Goal: Task Accomplishment & Management: Use online tool/utility

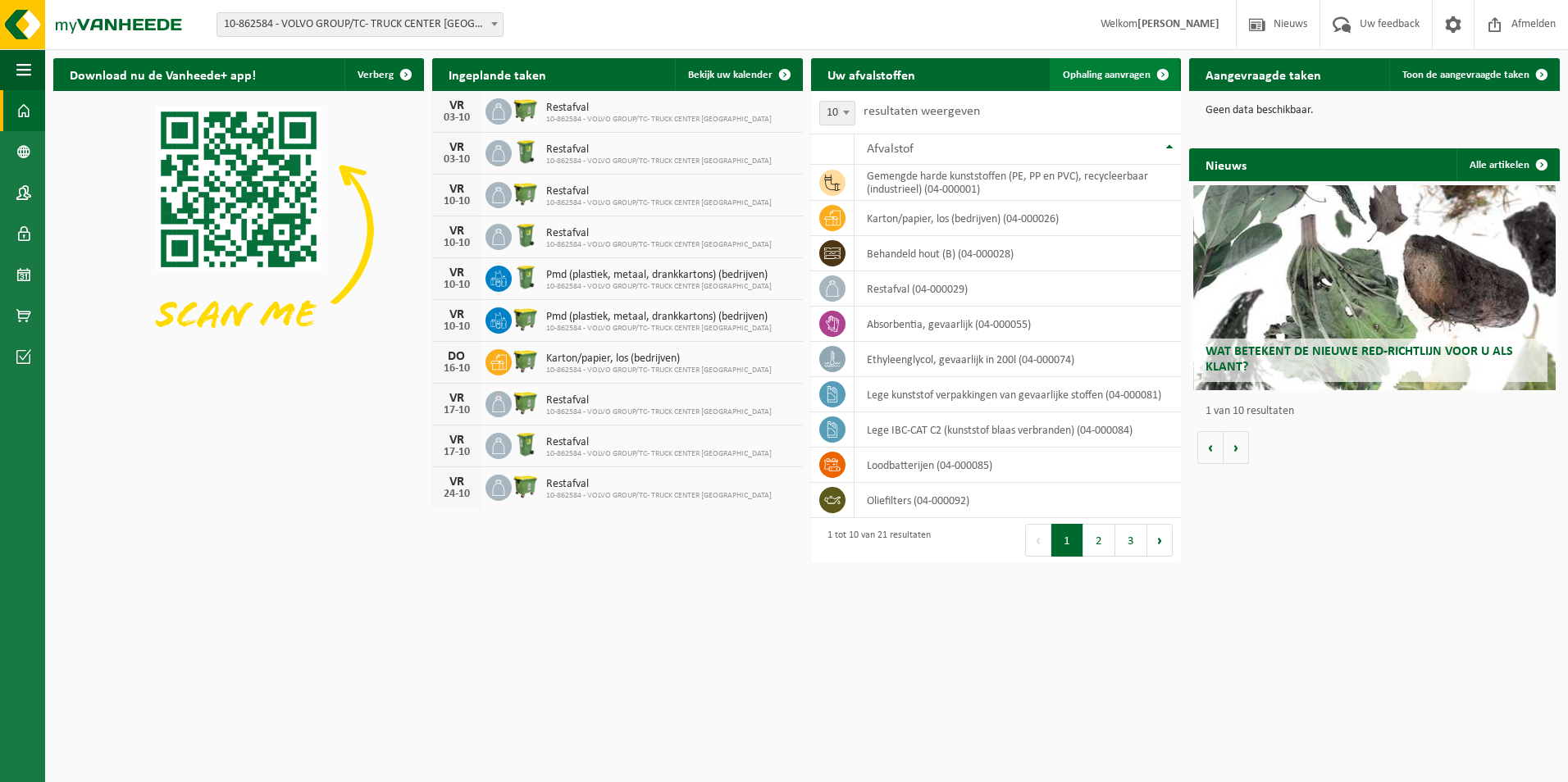
click at [1103, 67] on link "Ophaling aanvragen" at bounding box center [1115, 75] width 130 height 33
click at [718, 71] on span "Bekijk uw kalender" at bounding box center [731, 75] width 85 height 11
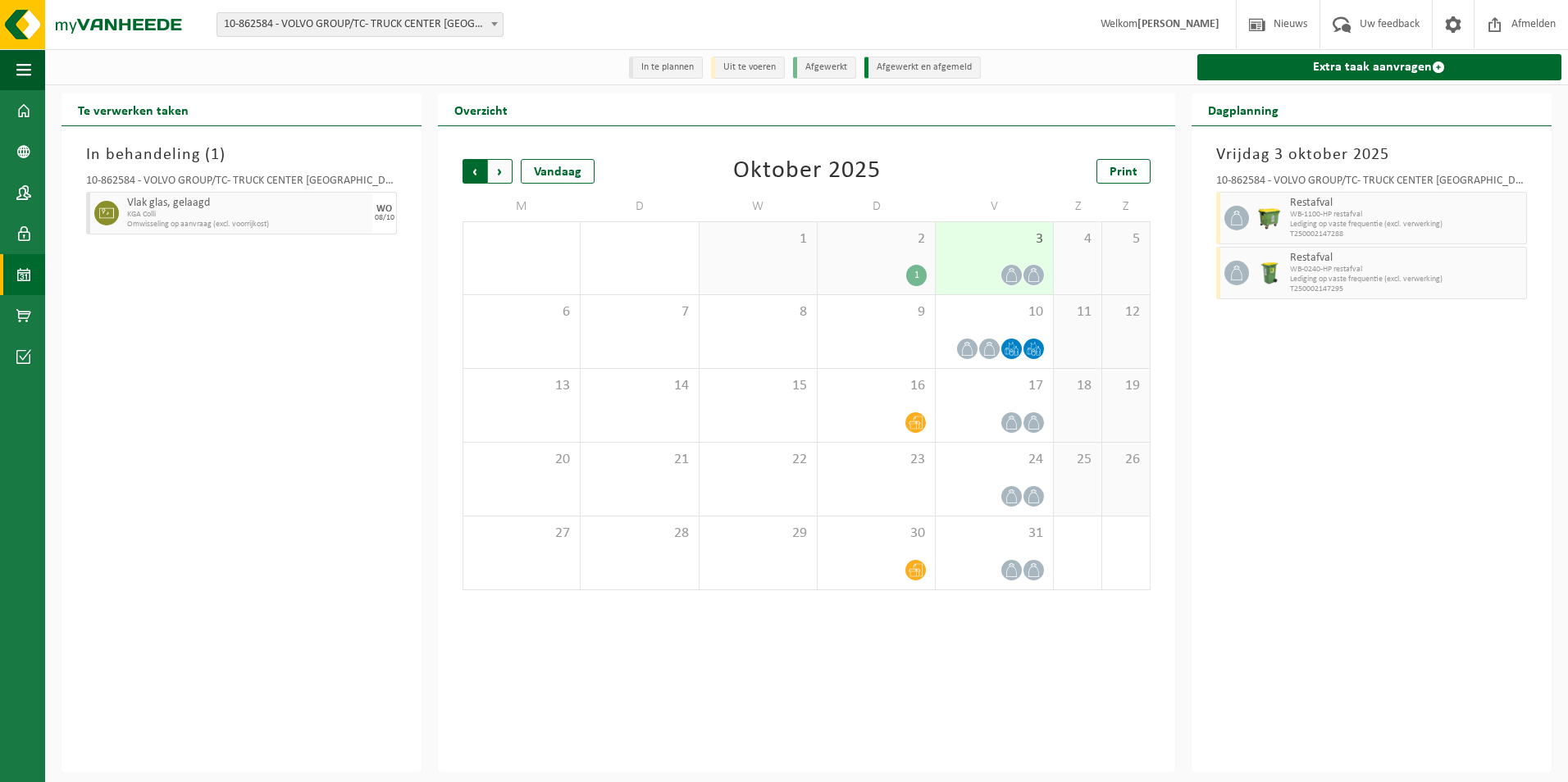
click at [503, 177] on span "Volgende" at bounding box center [501, 172] width 25 height 25
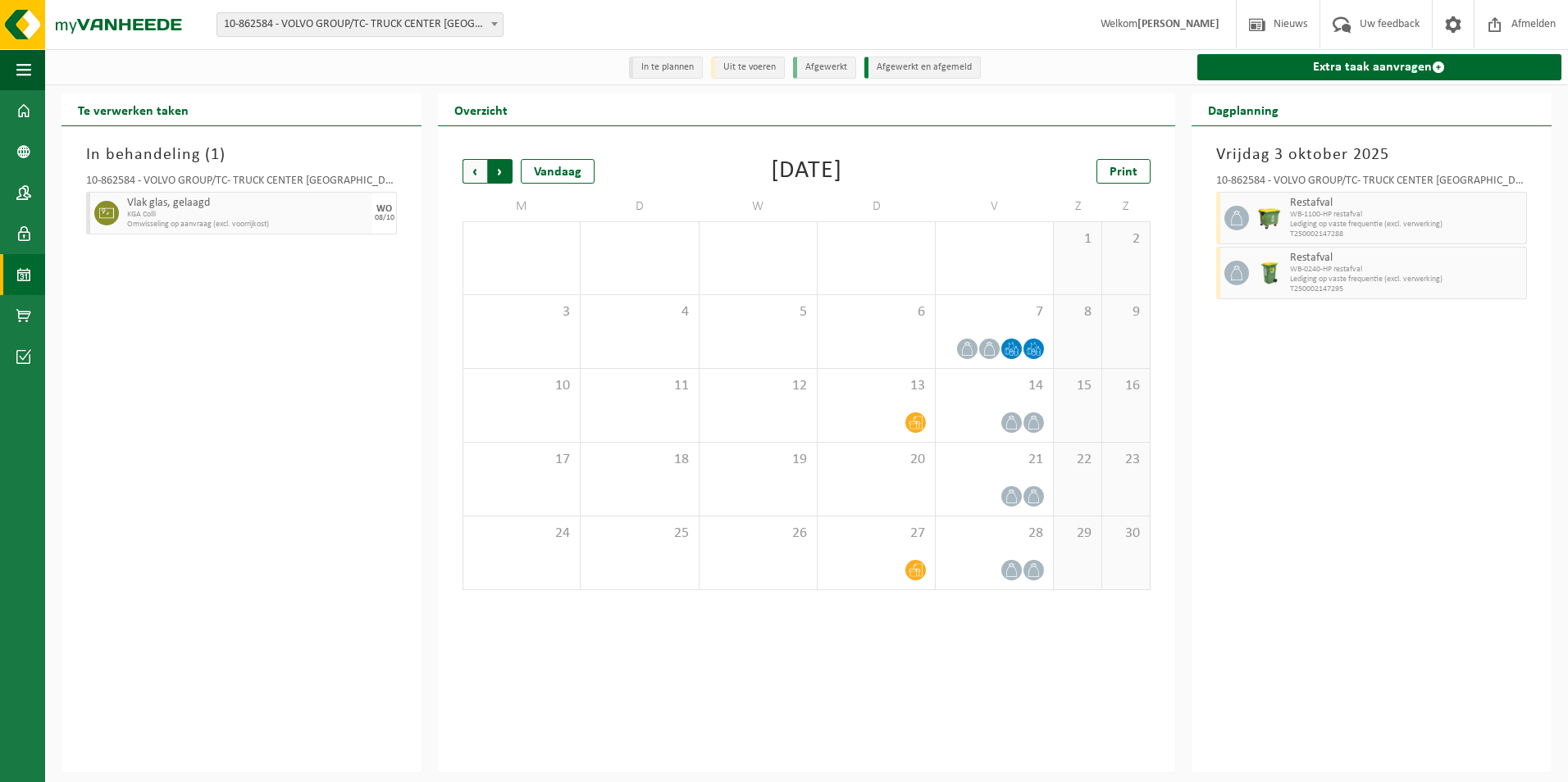
click at [478, 173] on span "Vorige" at bounding box center [475, 172] width 25 height 25
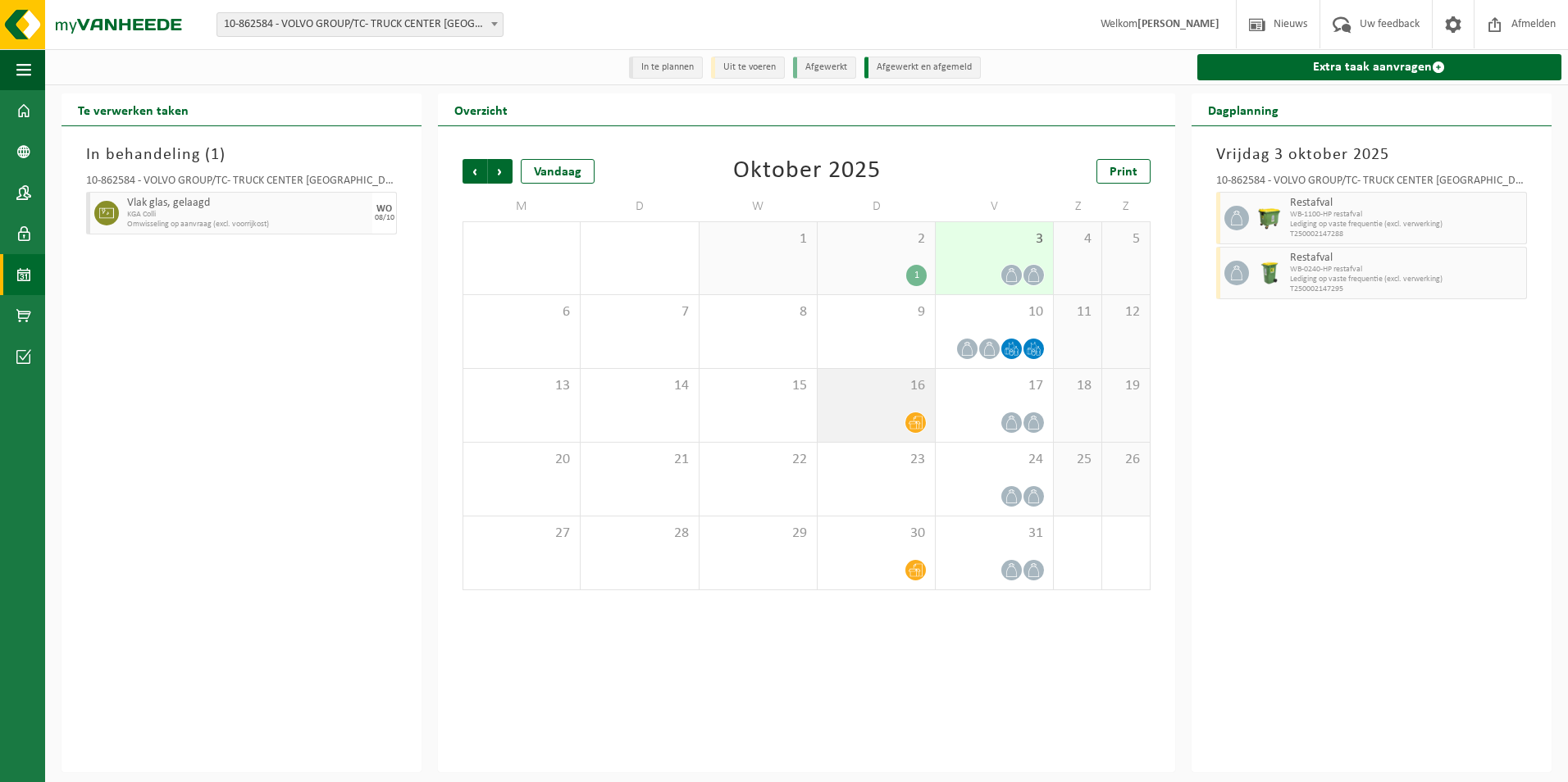
click at [896, 413] on div at bounding box center [876, 423] width 100 height 22
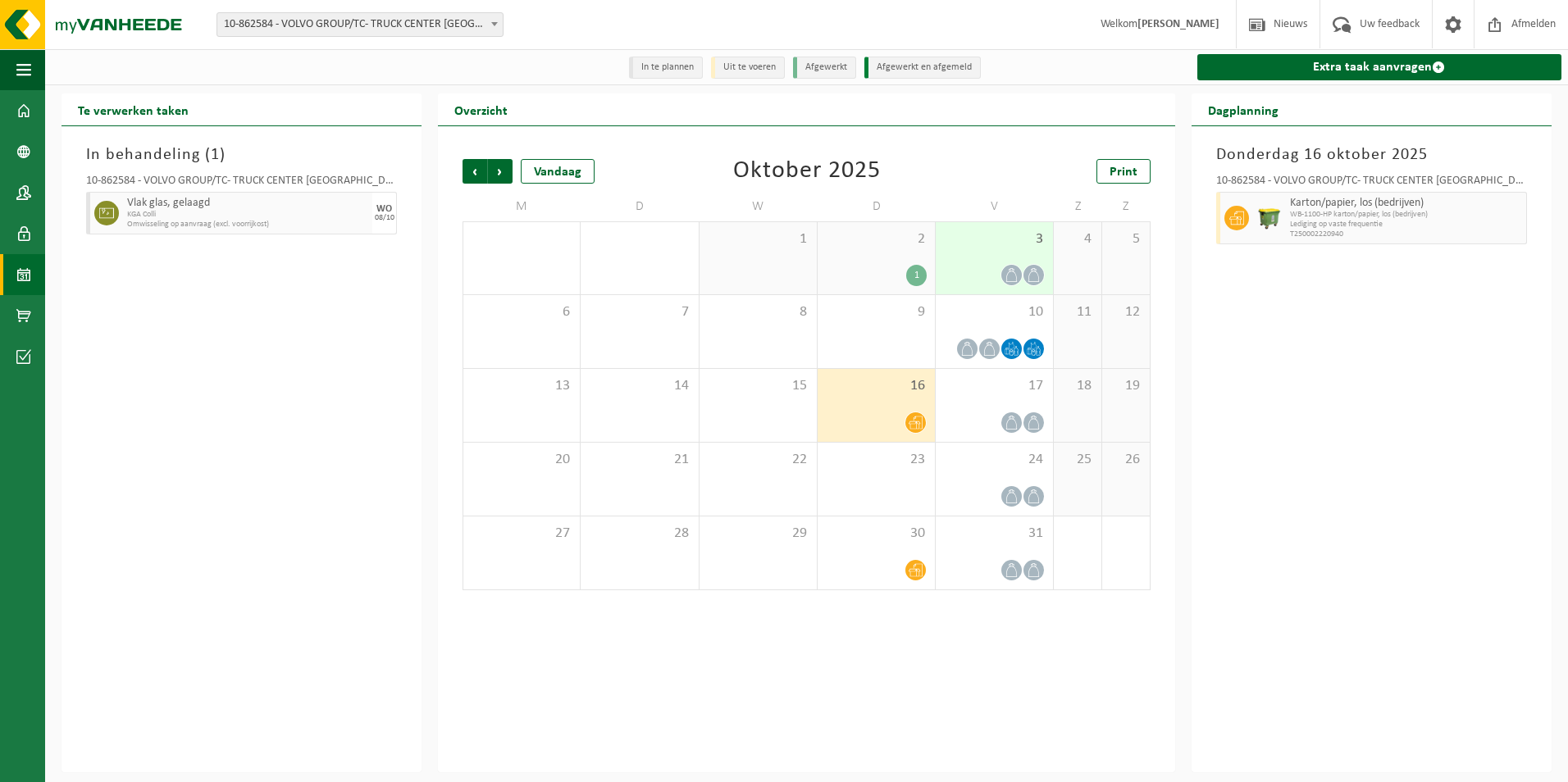
click at [920, 424] on icon at bounding box center [915, 423] width 14 height 13
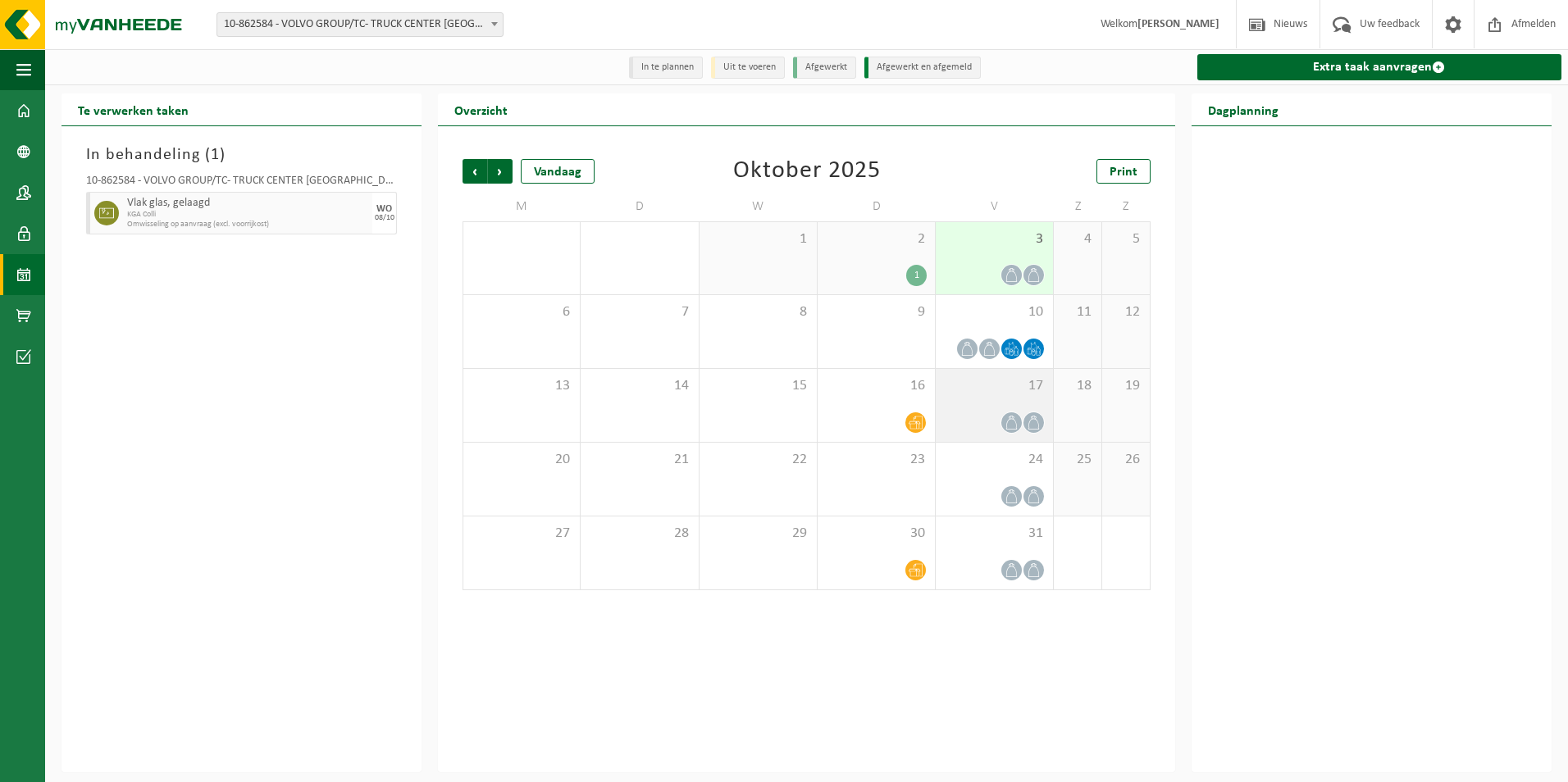
click at [980, 422] on div at bounding box center [994, 423] width 100 height 22
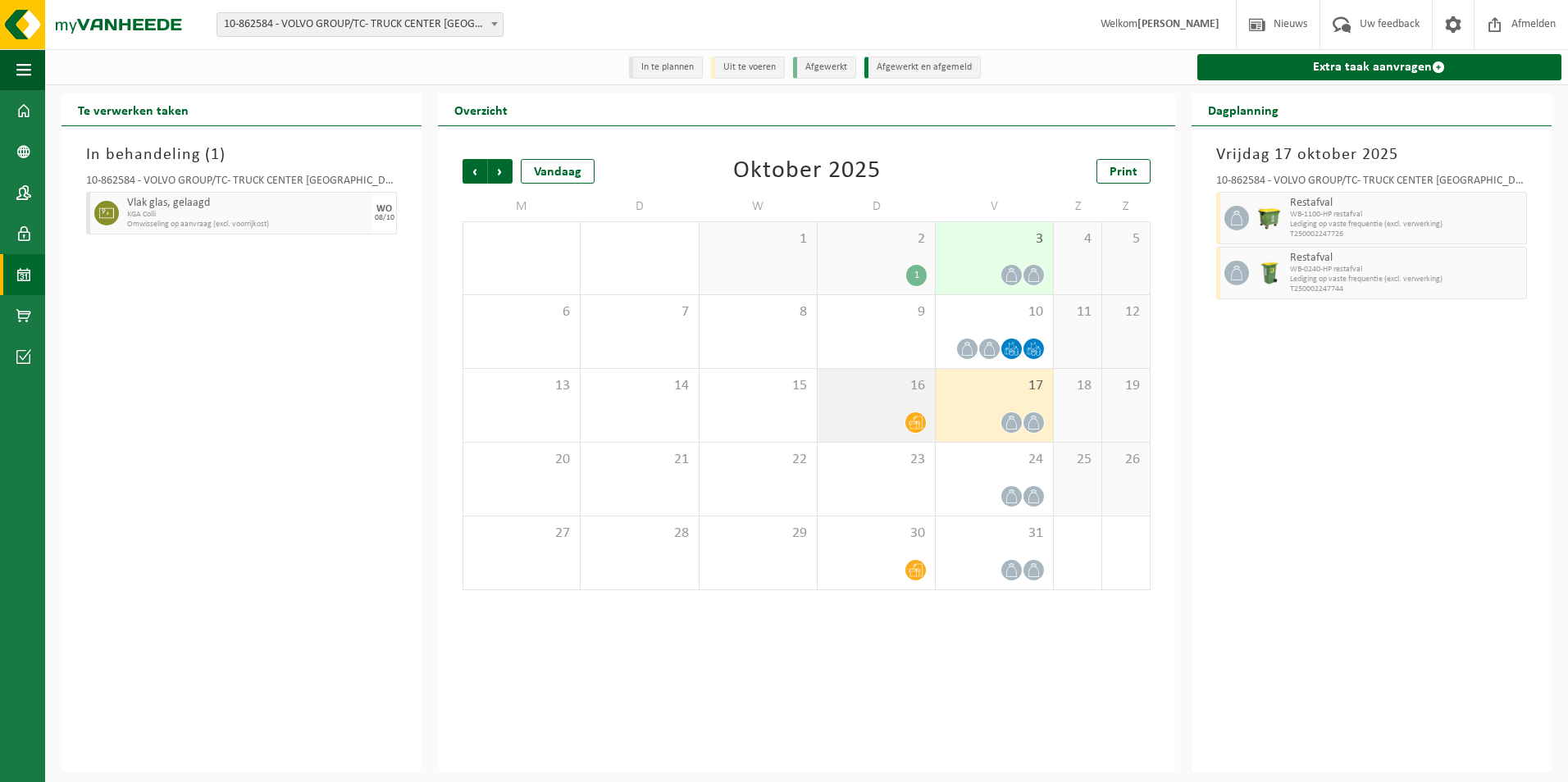
click at [905, 416] on div at bounding box center [876, 423] width 100 height 22
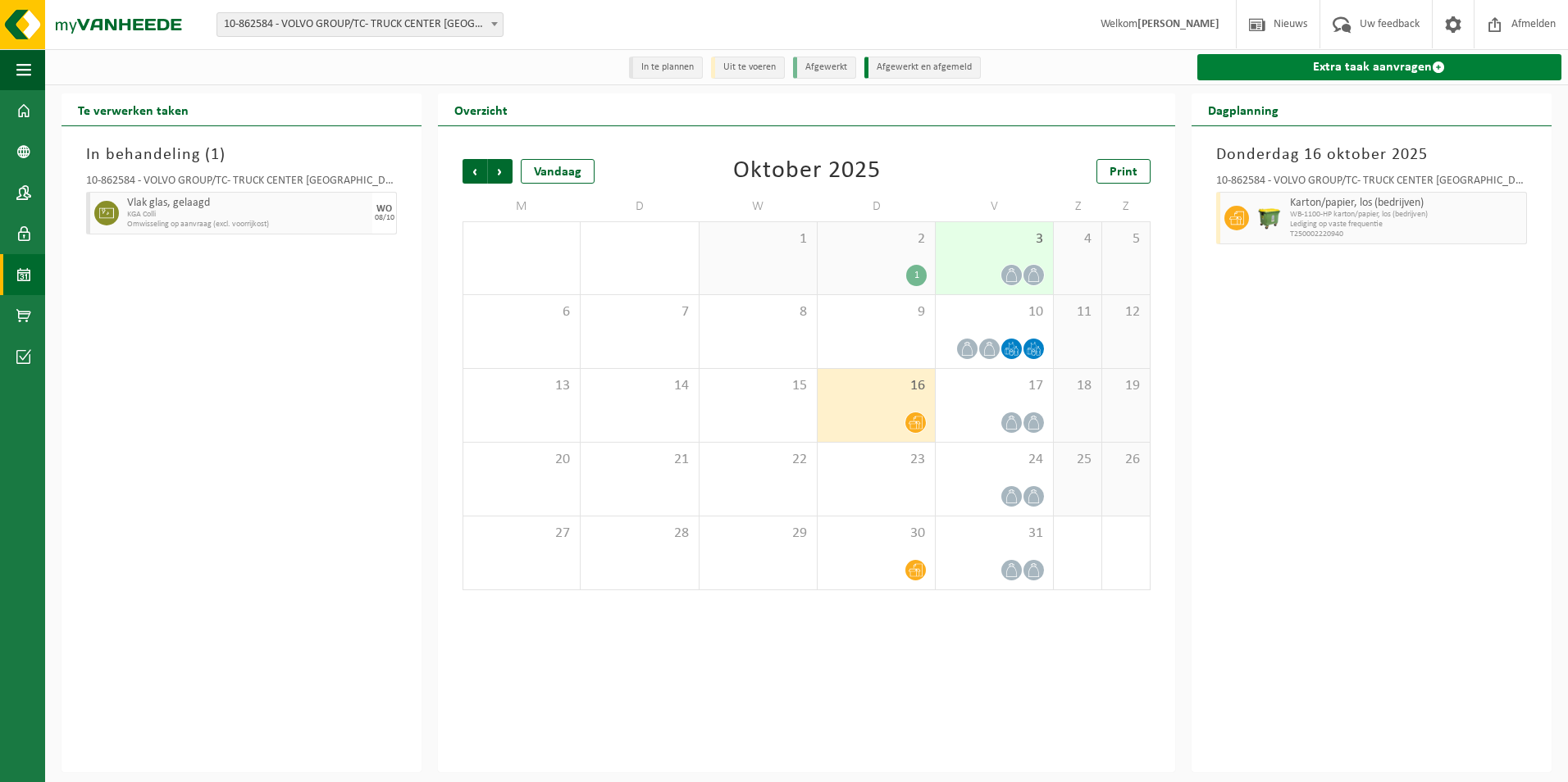
click at [1384, 61] on link "Extra taak aanvragen" at bounding box center [1379, 67] width 364 height 27
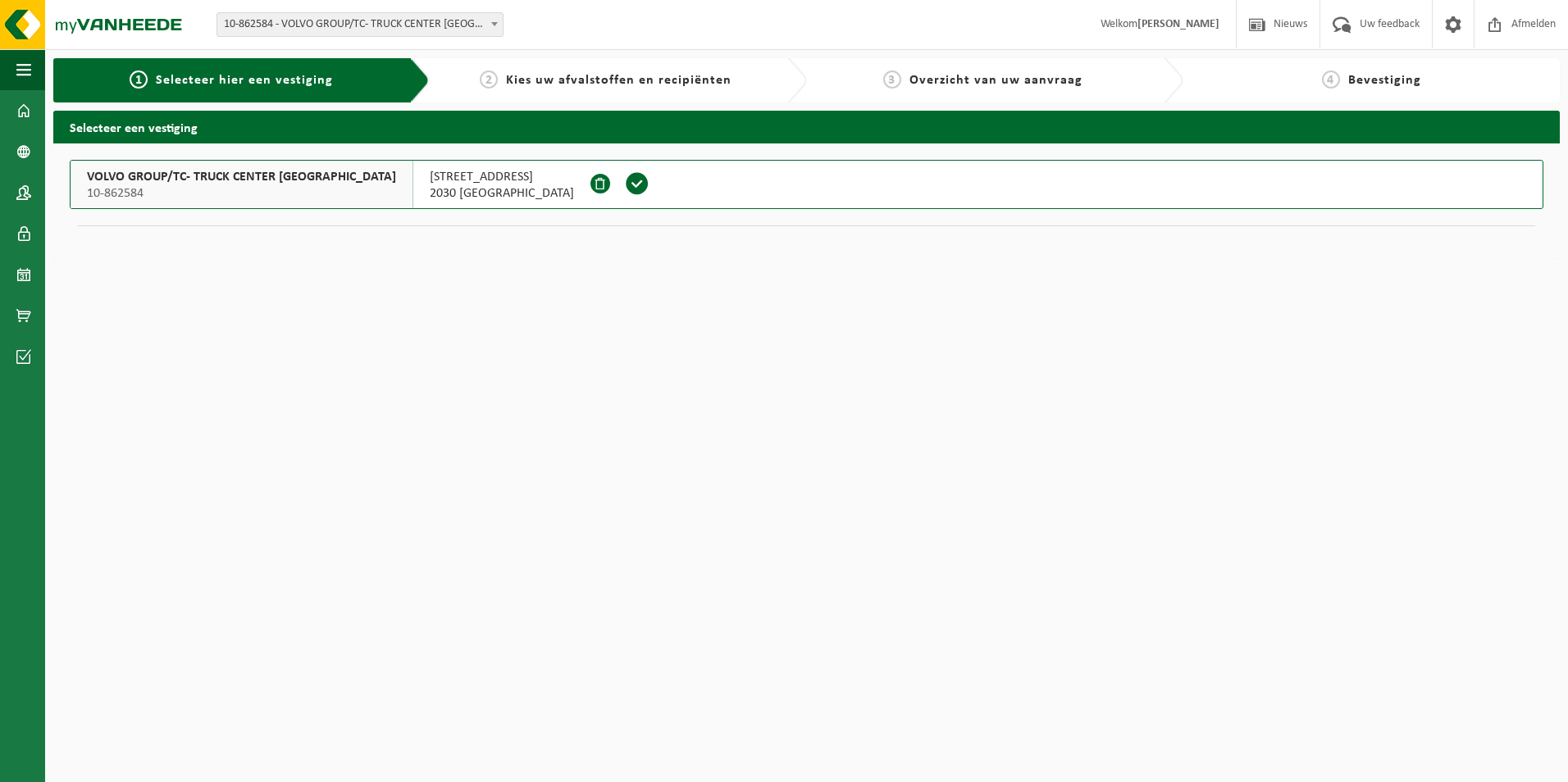
click at [254, 181] on span "VOLVO GROUP/TC- TRUCK CENTER [GEOGRAPHIC_DATA]" at bounding box center [242, 177] width 309 height 17
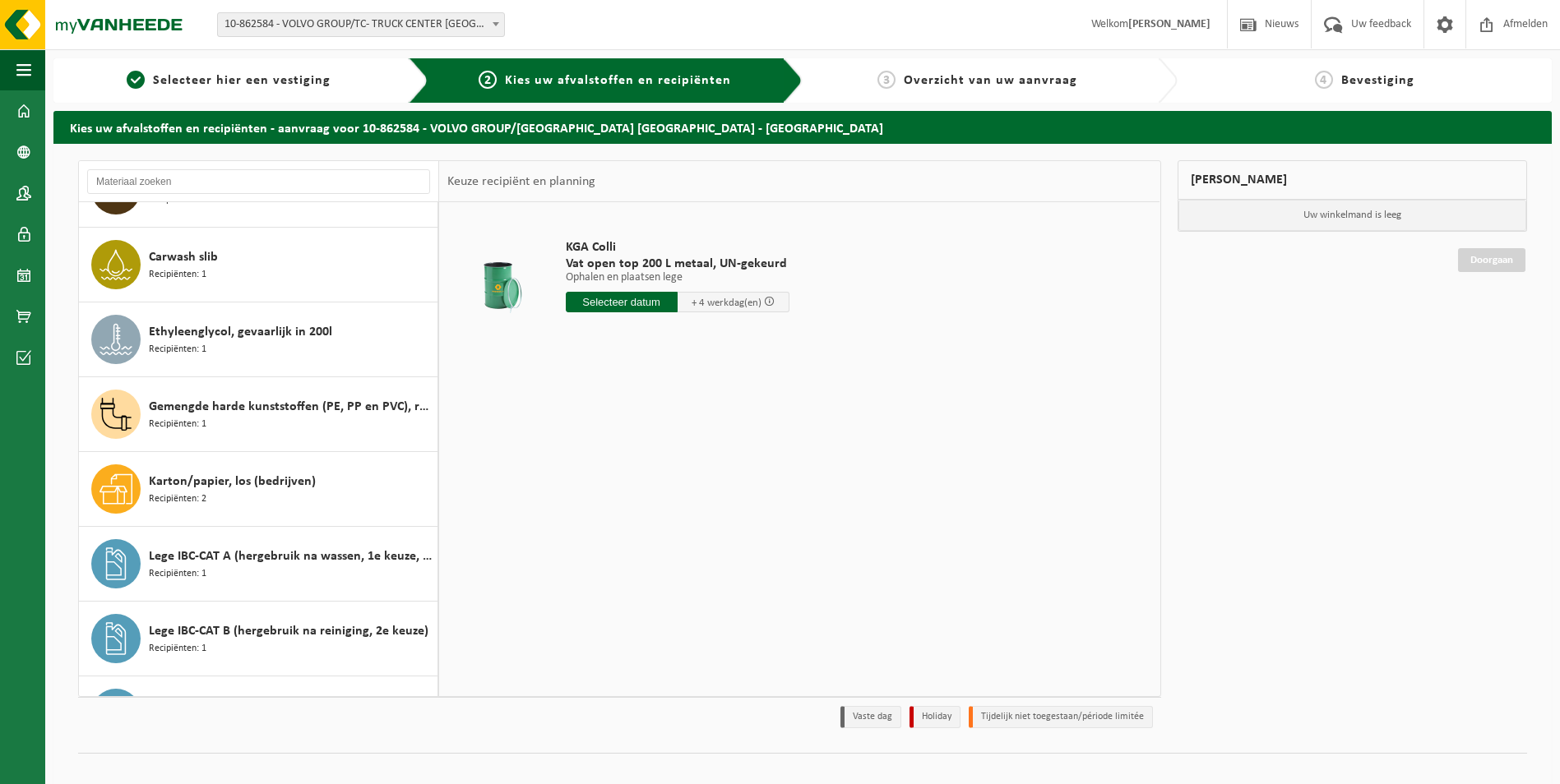
scroll to position [179, 0]
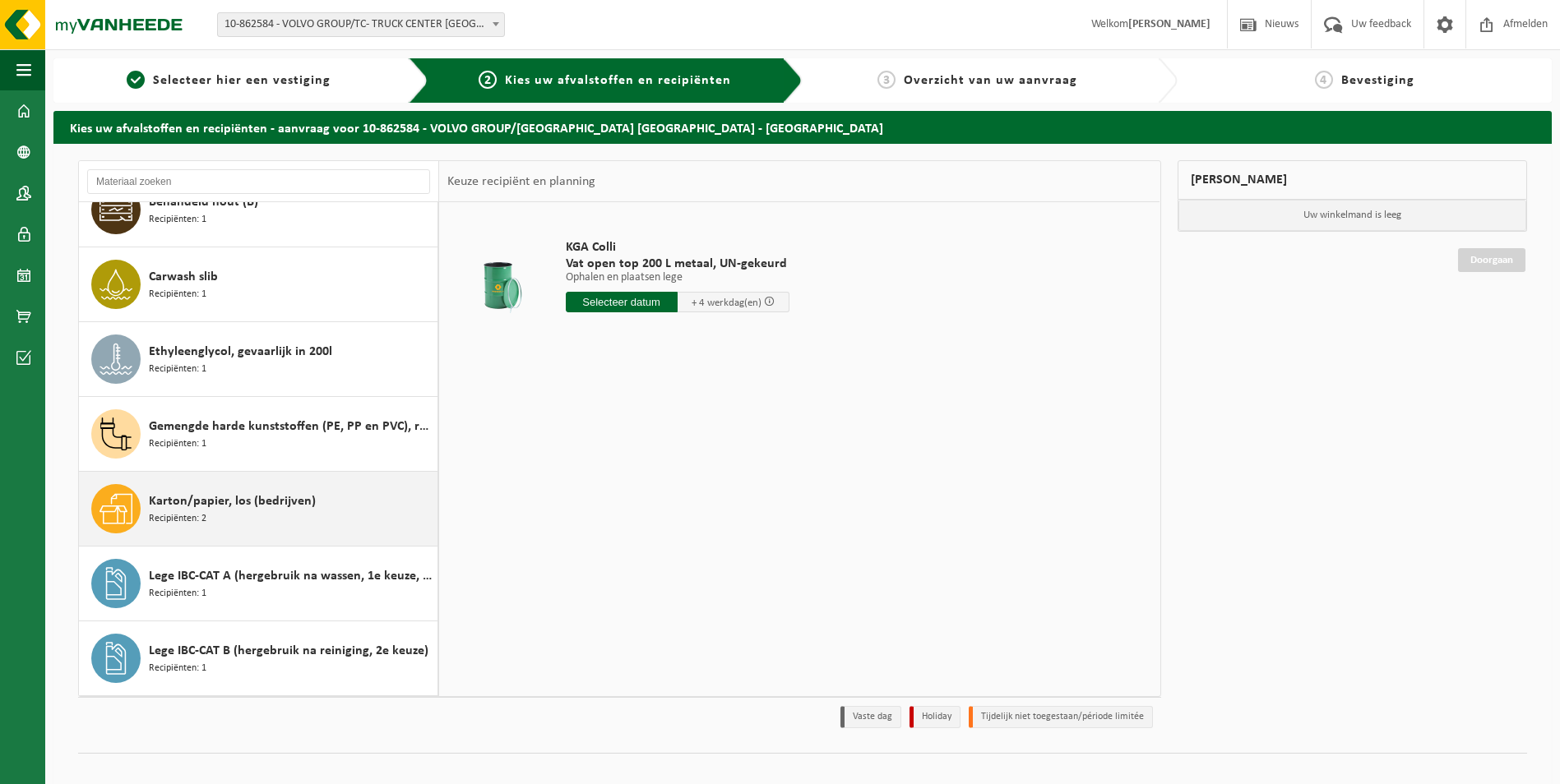
click at [207, 509] on span "Karton/papier, los (bedrijven)" at bounding box center [232, 502] width 166 height 20
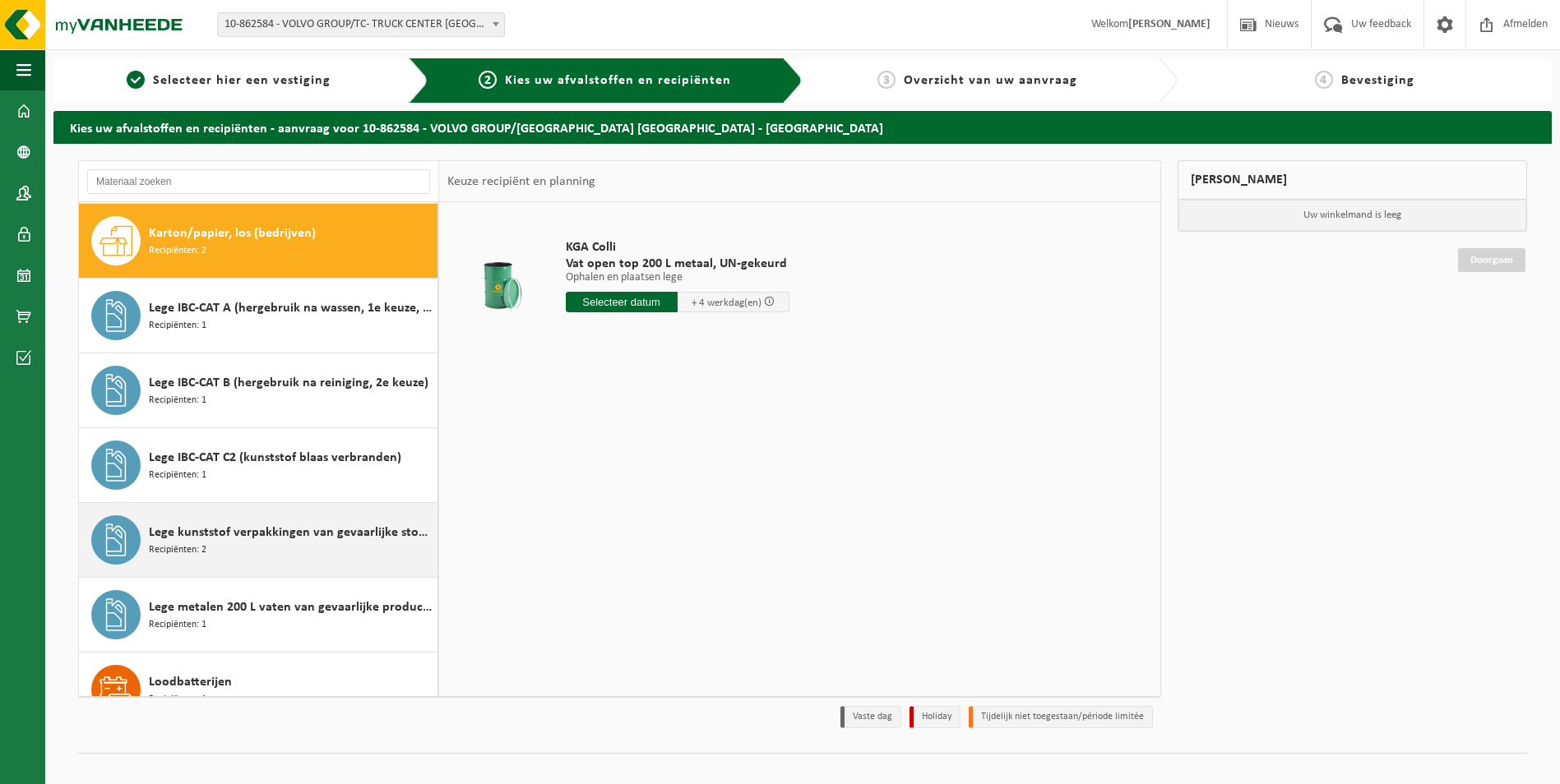
scroll to position [449, 0]
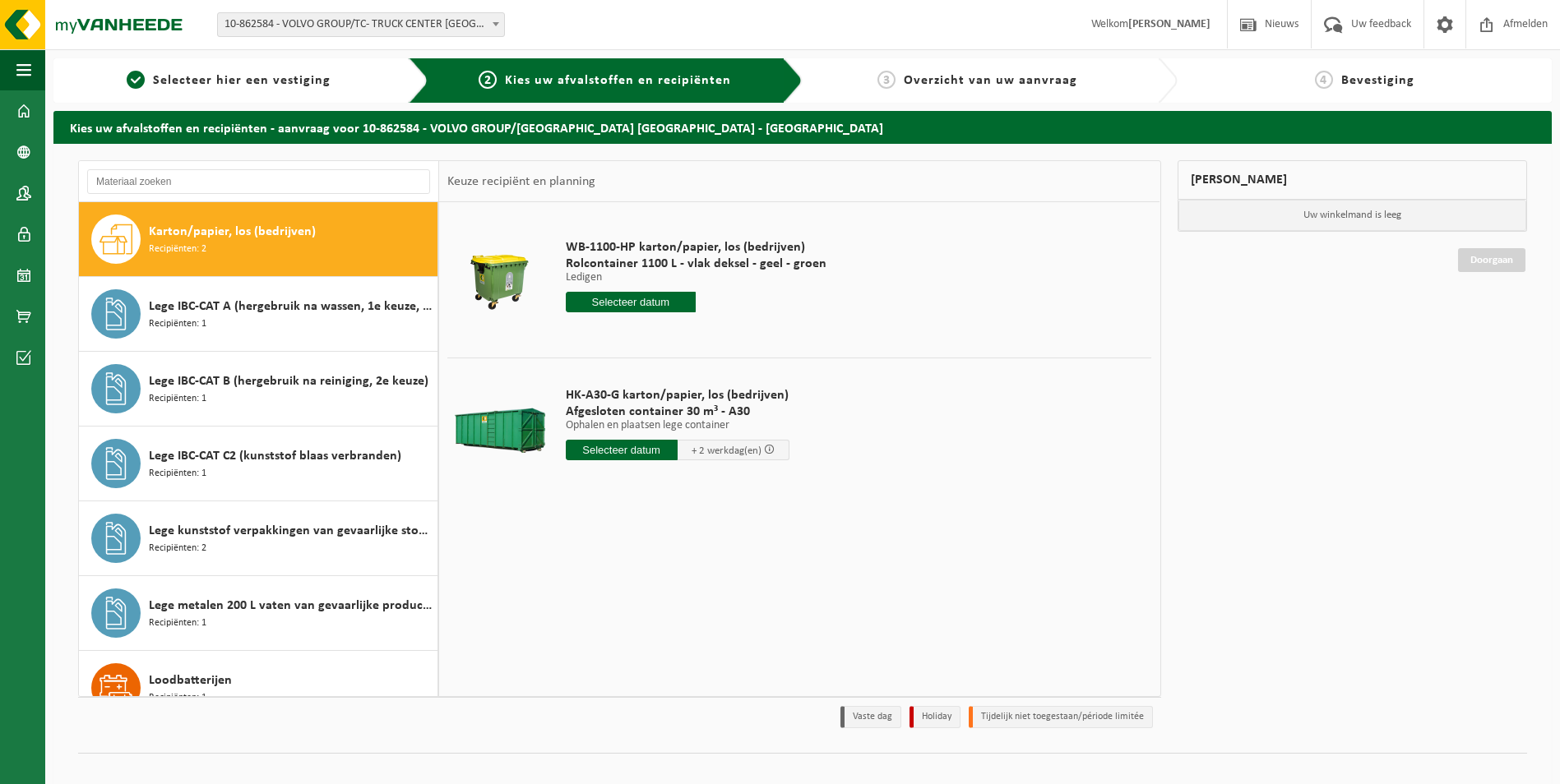
click at [608, 444] on input "text" at bounding box center [621, 449] width 112 height 21
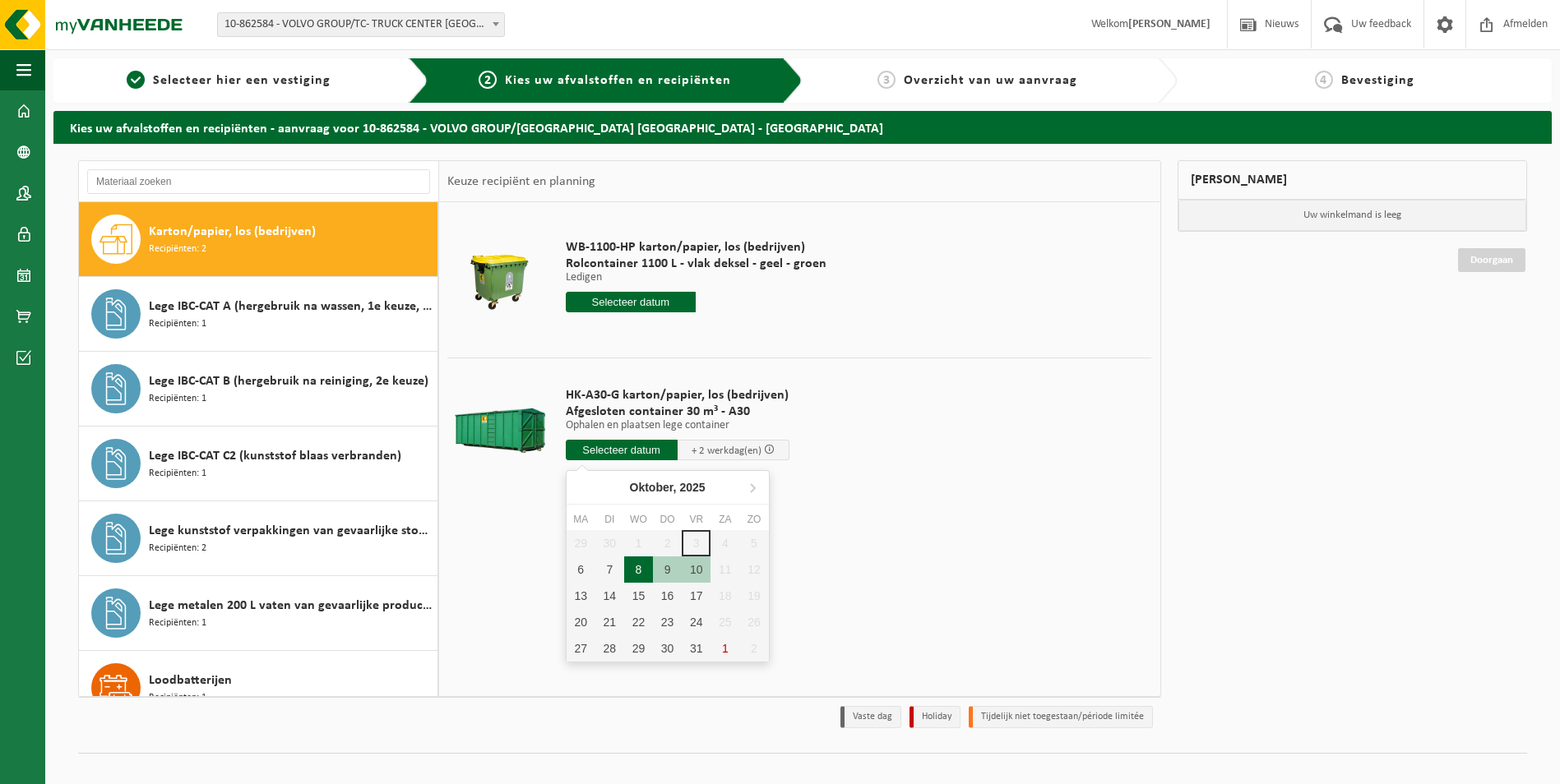
click at [638, 571] on div "8" at bounding box center [638, 570] width 29 height 27
type input "Van 2025-10-08"
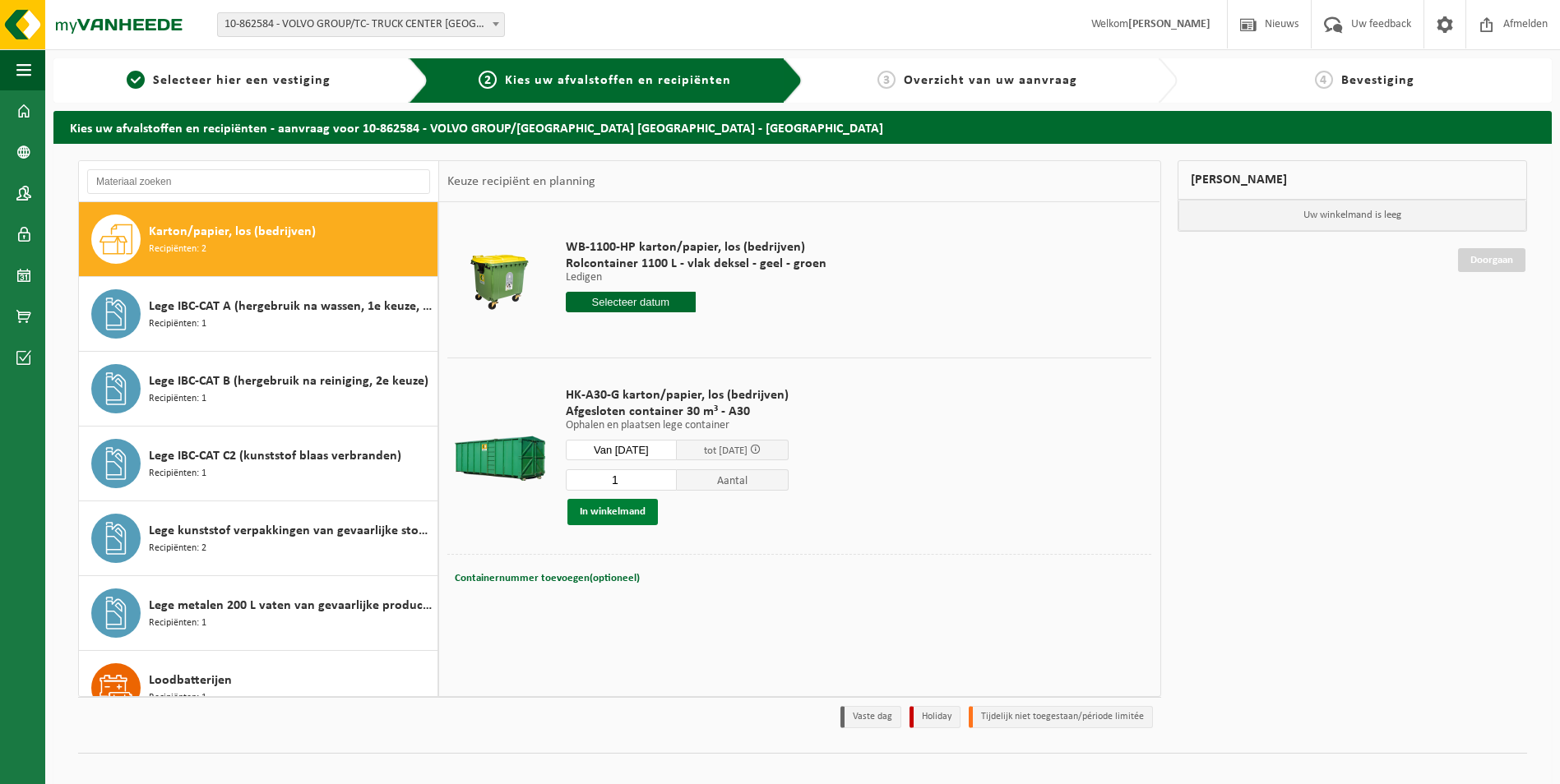
click at [622, 509] on button "In winkelmand" at bounding box center [612, 512] width 91 height 27
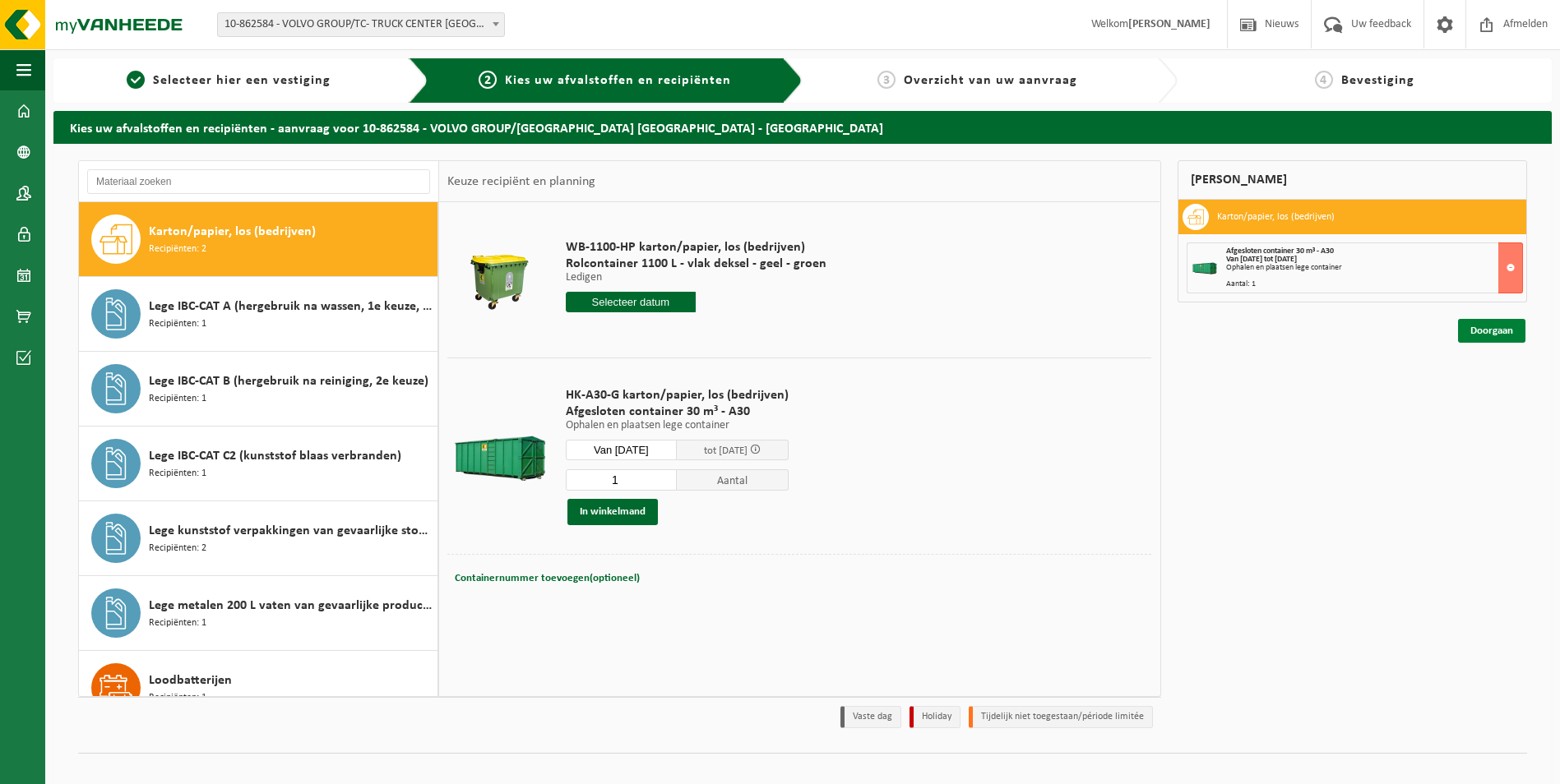
click at [1485, 330] on link "Doorgaan" at bounding box center [1491, 330] width 67 height 24
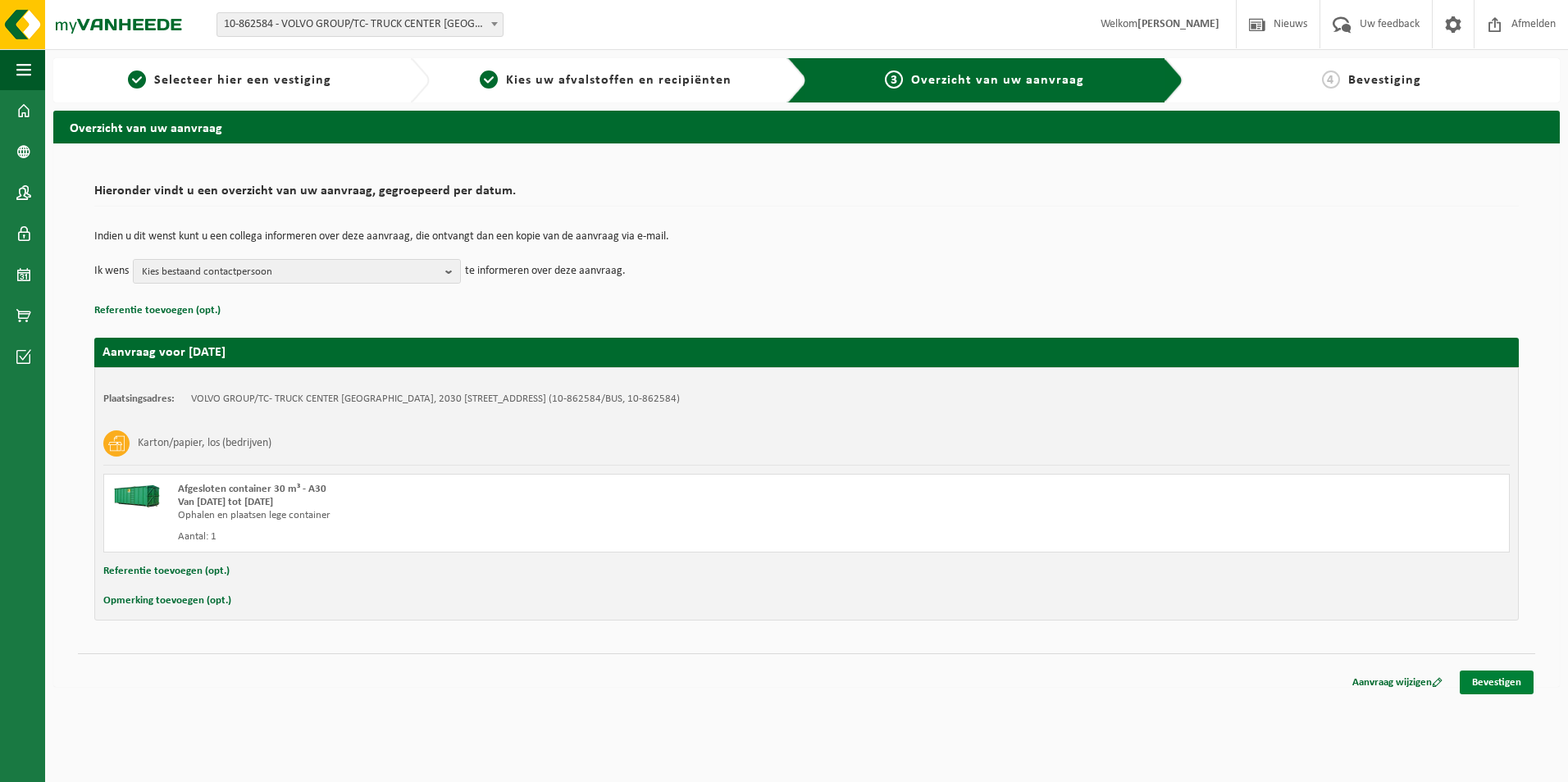
click at [1473, 677] on link "Bevestigen" at bounding box center [1497, 682] width 74 height 24
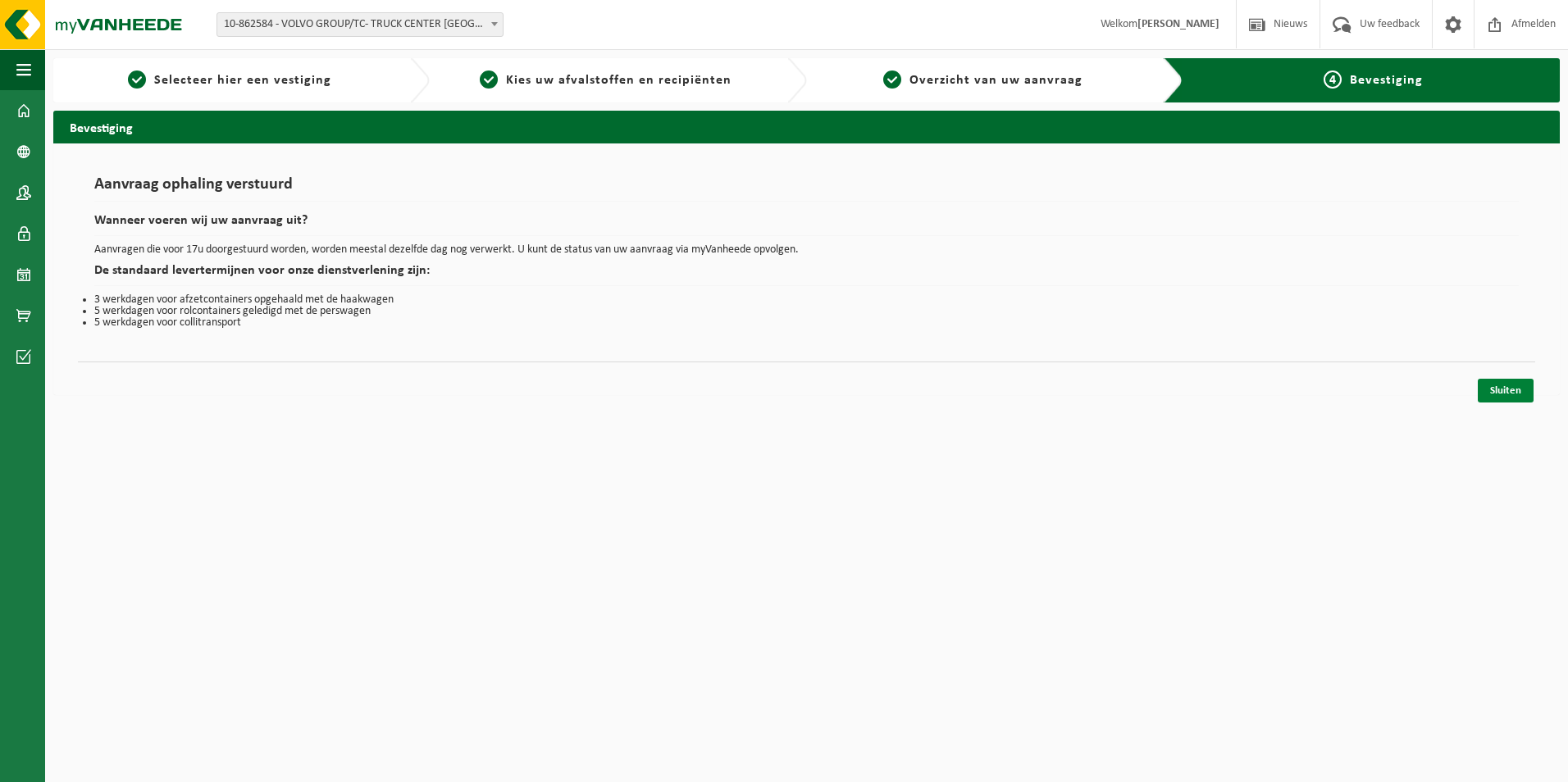
click at [1503, 389] on link "Sluiten" at bounding box center [1506, 390] width 56 height 24
